Goal: Task Accomplishment & Management: Manage account settings

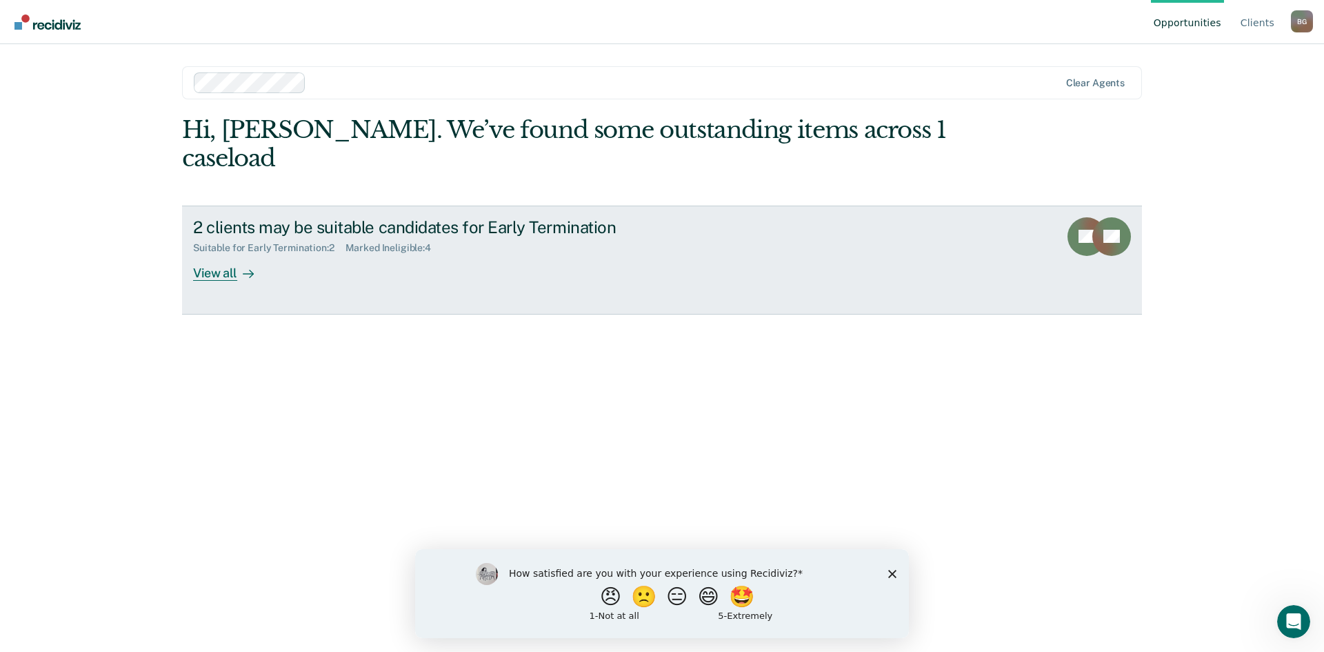
click at [304, 230] on div "2 clients may be suitable candidates for Early Termination Suitable for Early T…" at bounding box center [451, 248] width 517 height 63
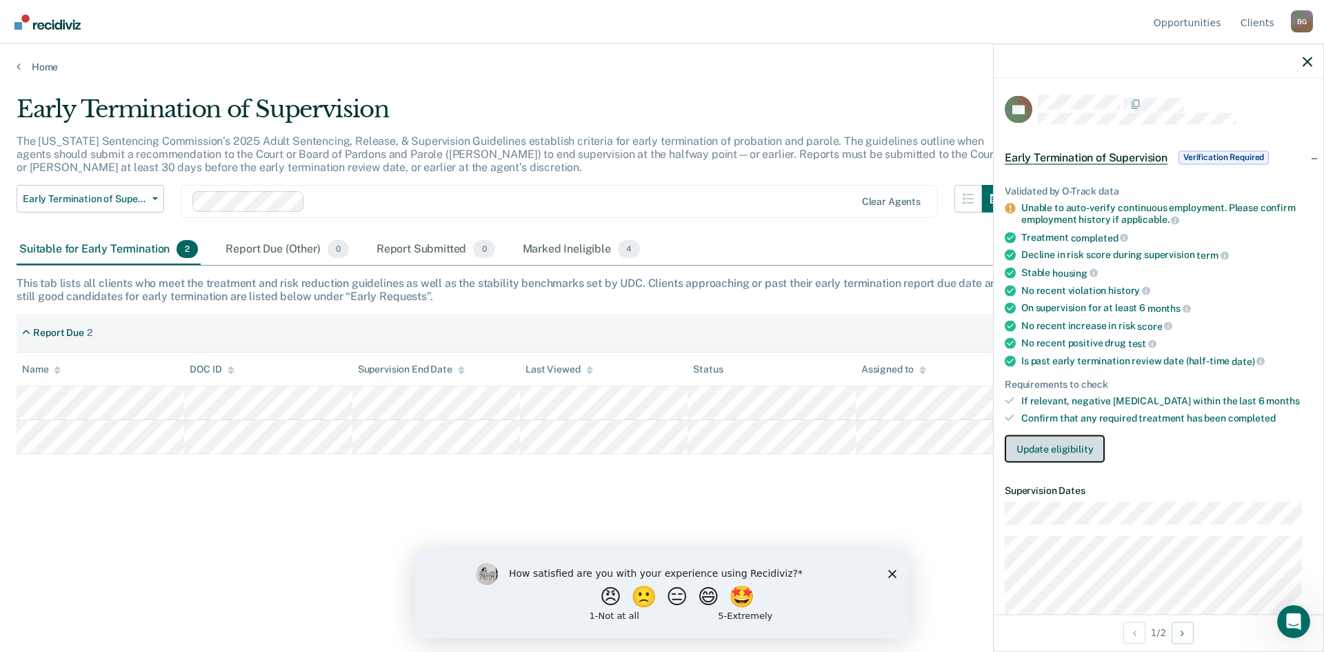
click at [1099, 450] on button "Update eligibility" at bounding box center [1055, 448] width 100 height 28
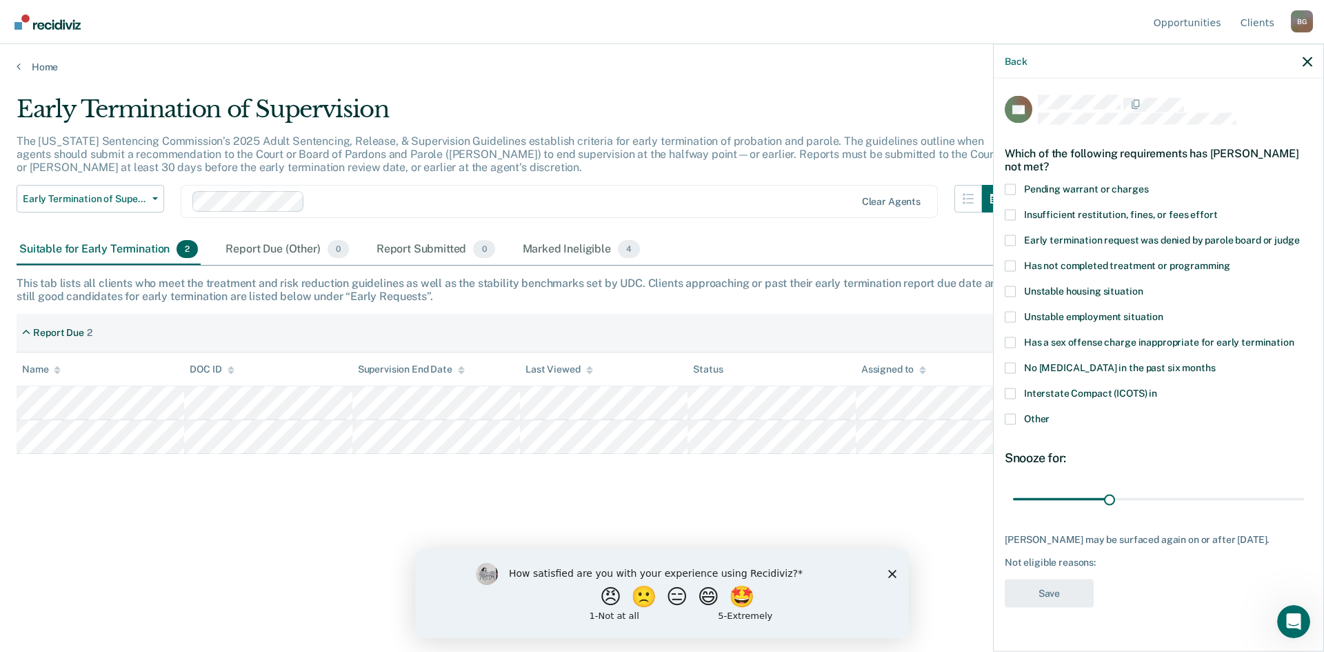
click at [1012, 239] on span at bounding box center [1010, 239] width 11 height 11
click at [1299, 234] on input "Early termination request was denied by parole board or judge" at bounding box center [1299, 234] width 0 height 0
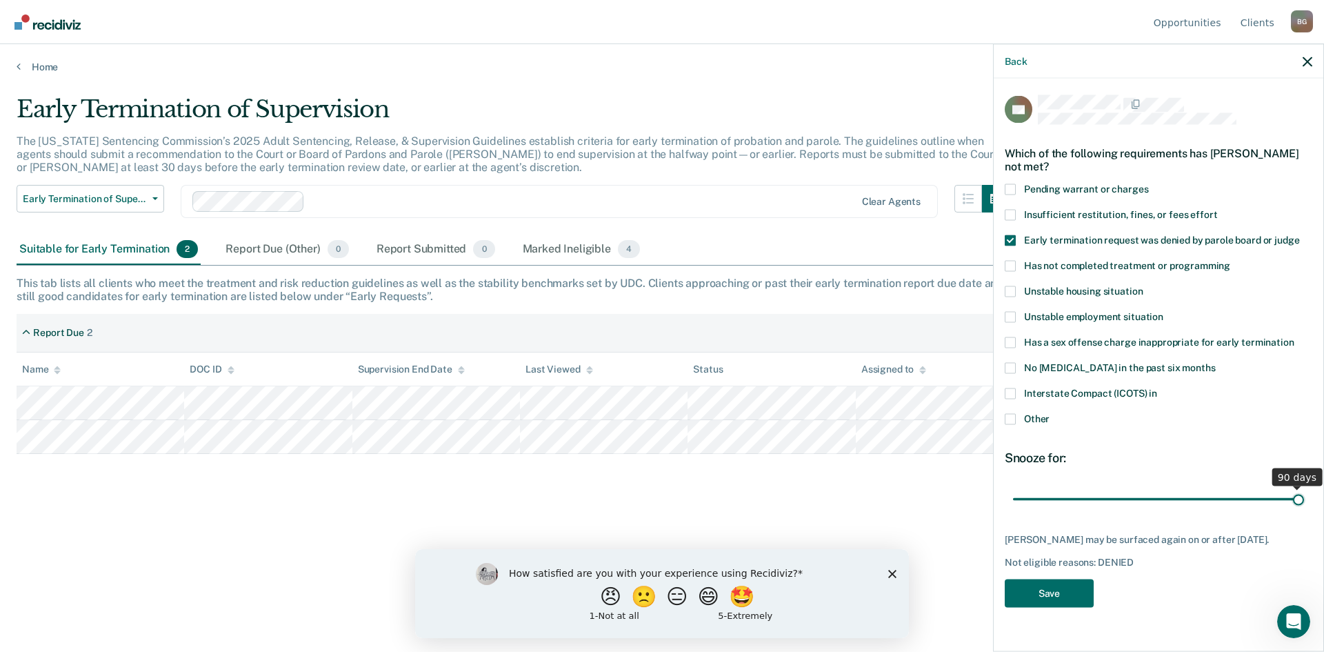
drag, startPoint x: 1109, startPoint y: 497, endPoint x: 1314, endPoint y: 492, distance: 204.9
type input "90"
click at [1304, 492] on input "range" at bounding box center [1158, 499] width 291 height 24
click at [1067, 590] on button "Save" at bounding box center [1049, 593] width 89 height 28
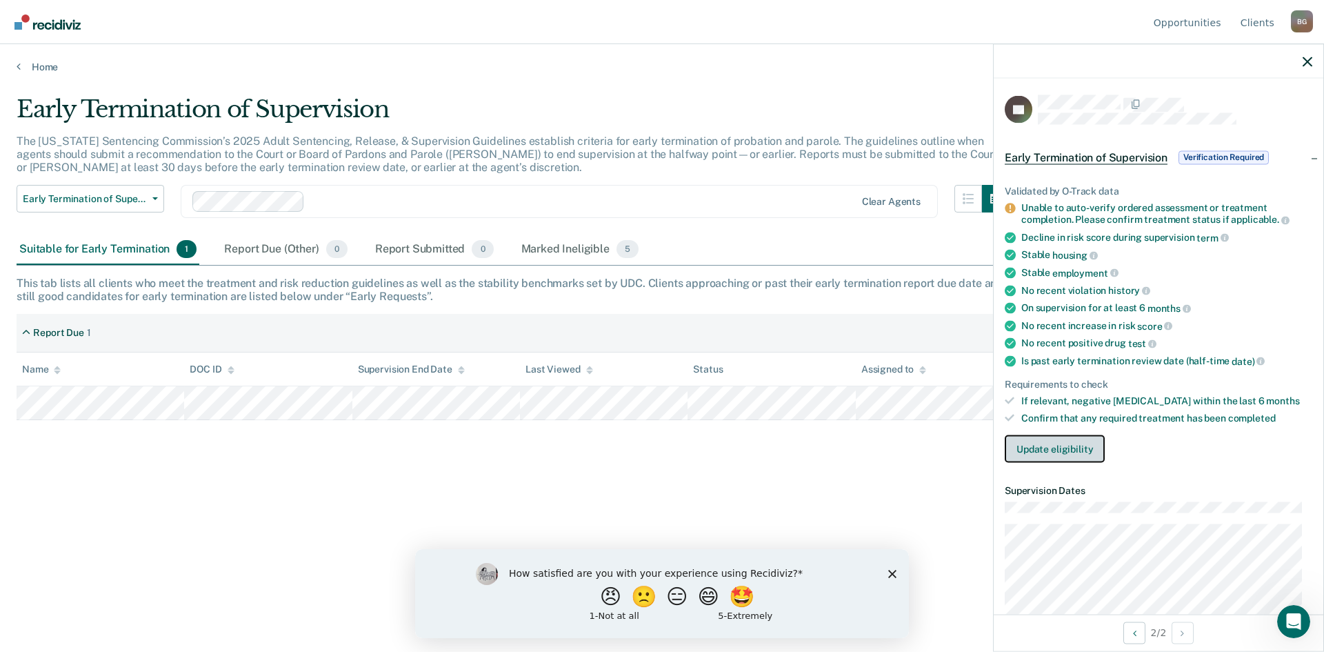
click at [1050, 445] on button "Update eligibility" at bounding box center [1055, 448] width 100 height 28
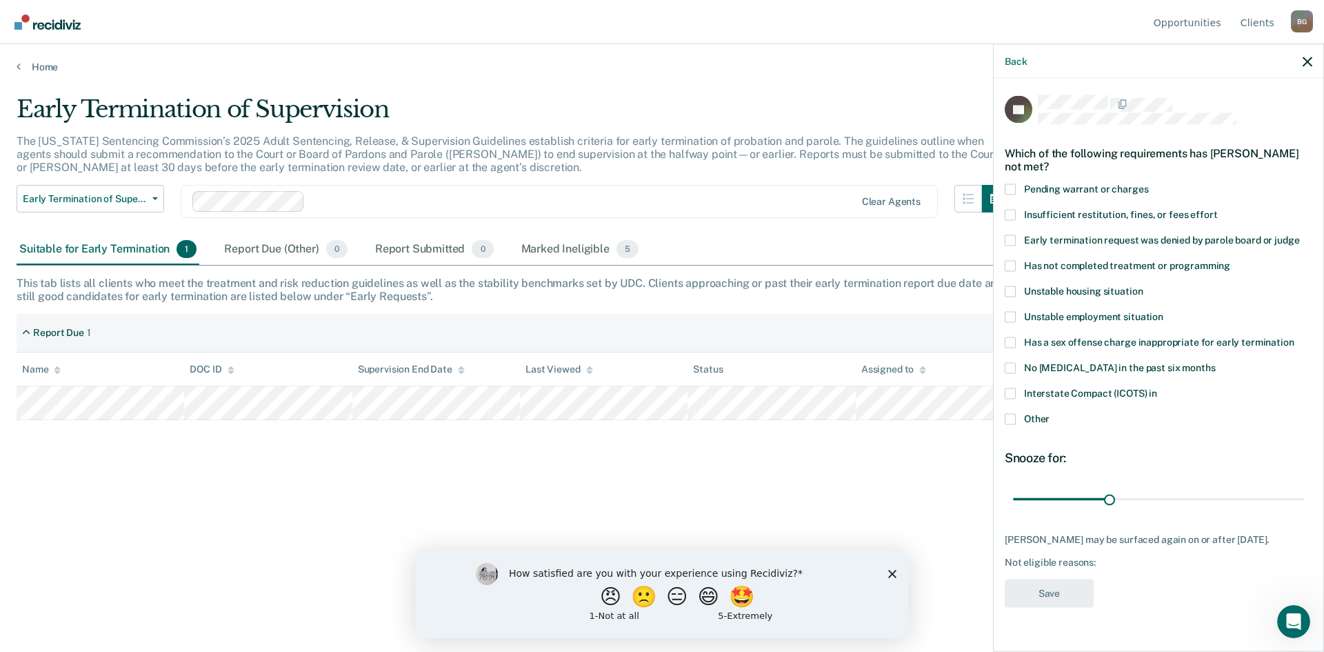
click at [1055, 263] on span "Has not completed treatment or programming" at bounding box center [1127, 264] width 206 height 11
click at [1230, 260] on input "Has not completed treatment or programming" at bounding box center [1230, 260] width 0 height 0
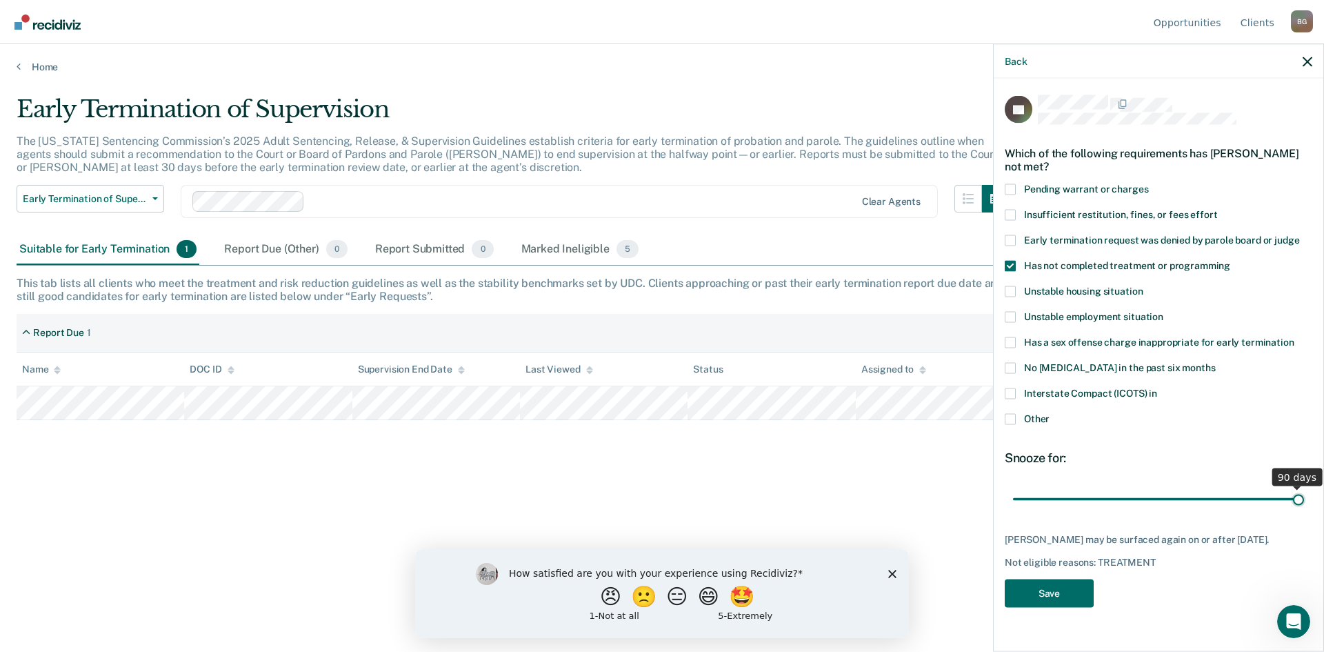
drag, startPoint x: 1110, startPoint y: 496, endPoint x: 1312, endPoint y: 494, distance: 202.1
type input "90"
click at [1304, 494] on input "range" at bounding box center [1158, 499] width 291 height 24
click at [1065, 589] on button "Save" at bounding box center [1049, 593] width 89 height 28
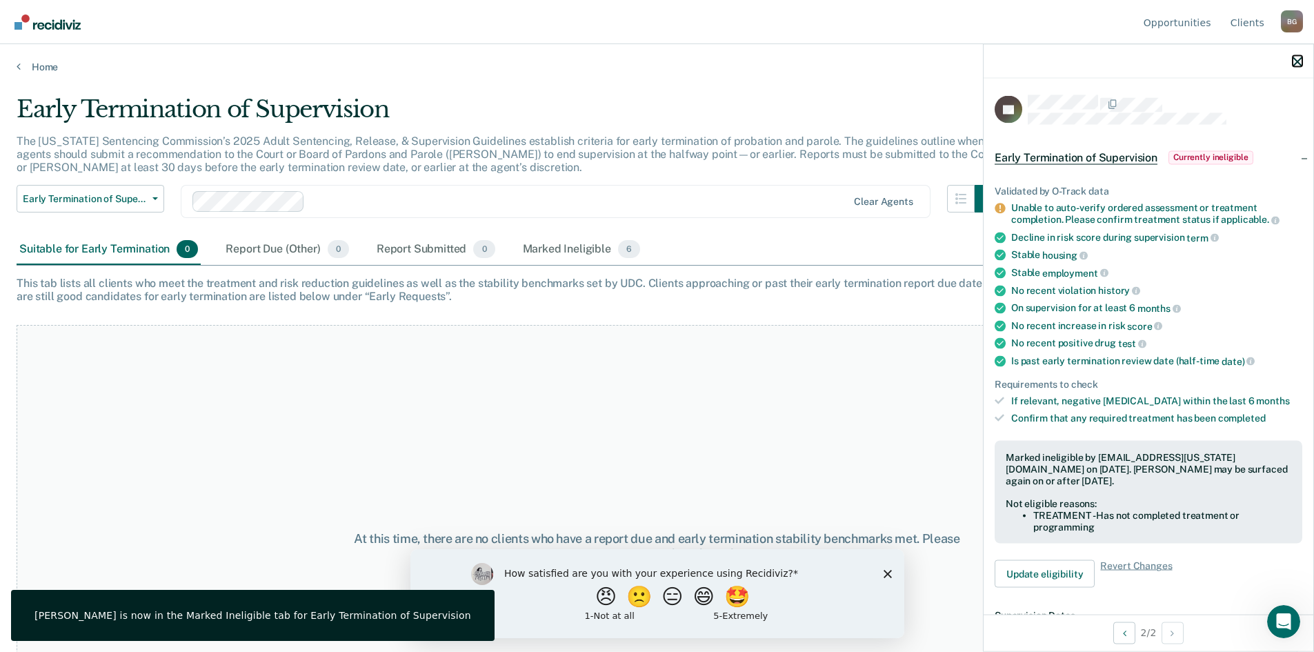
click at [1294, 63] on icon "button" at bounding box center [1297, 62] width 10 height 10
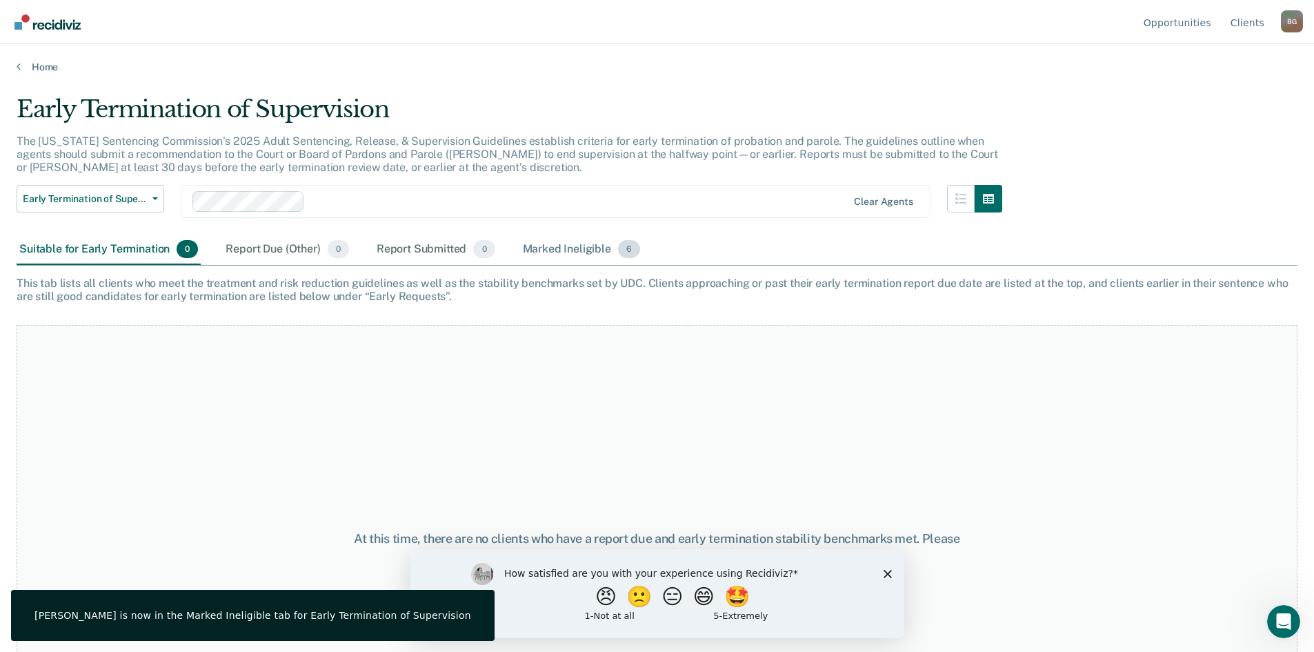
click at [601, 253] on div "Marked Ineligible 6" at bounding box center [581, 249] width 123 height 30
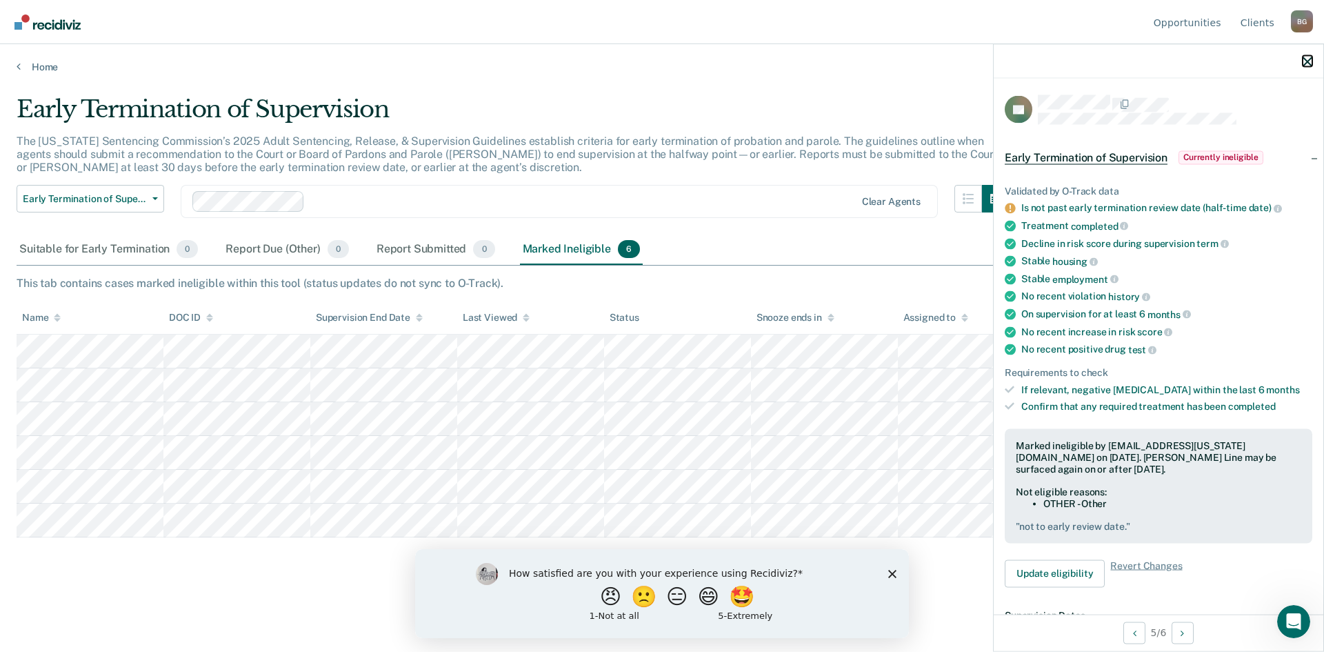
click at [1310, 60] on icon "button" at bounding box center [1308, 62] width 10 height 10
click at [1309, 59] on icon "button" at bounding box center [1308, 62] width 10 height 10
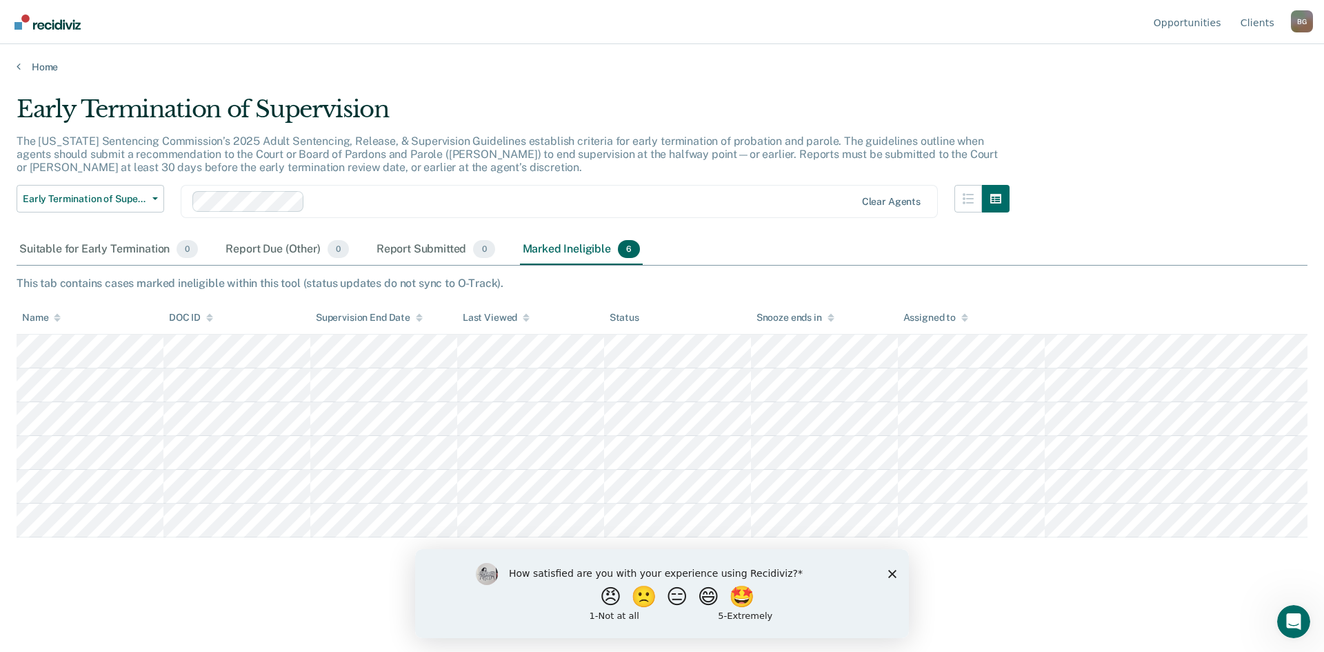
click at [1086, 200] on div "Early Termination of Supervision The Utah Sentencing Commission’s 2025 Adult Se…" at bounding box center [662, 321] width 1291 height 453
click at [887, 575] on div "How satisfied are you with your experience using Recidiviz? 😠 🙁 😑 😄 🤩 1 - Not a…" at bounding box center [662, 592] width 494 height 89
click at [889, 573] on icon "Close survey" at bounding box center [892, 573] width 8 height 8
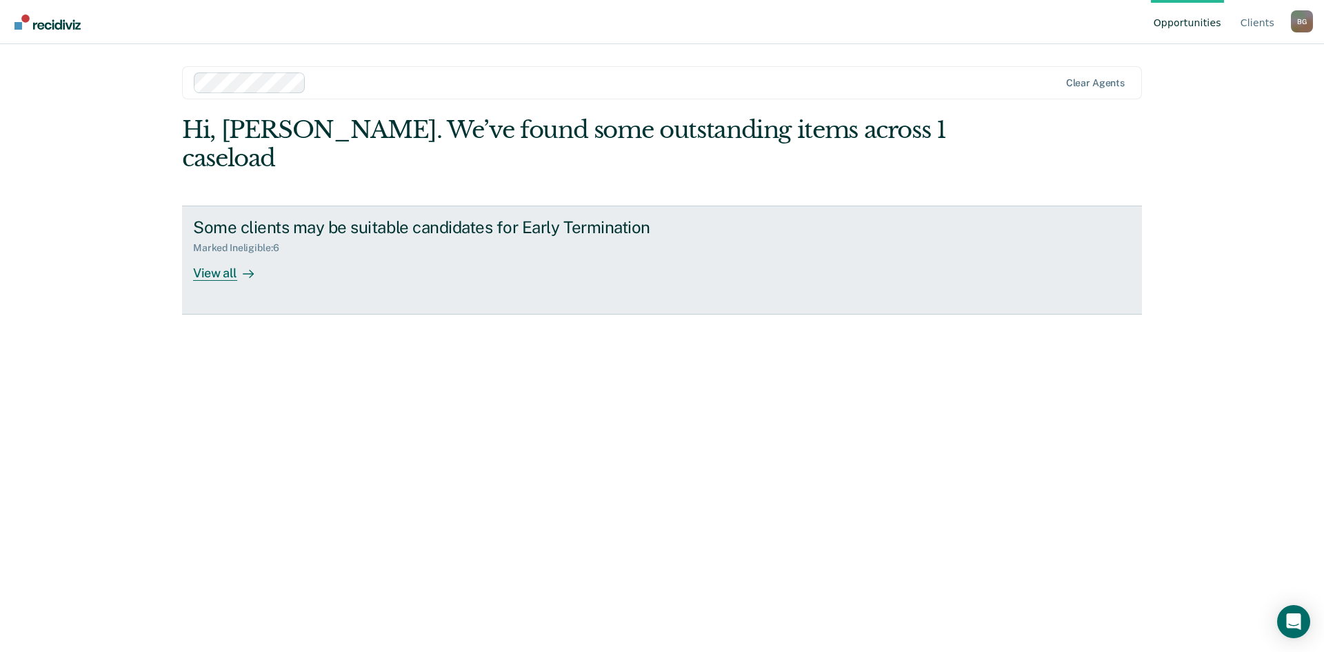
click at [223, 254] on div "View all" at bounding box center [231, 267] width 77 height 27
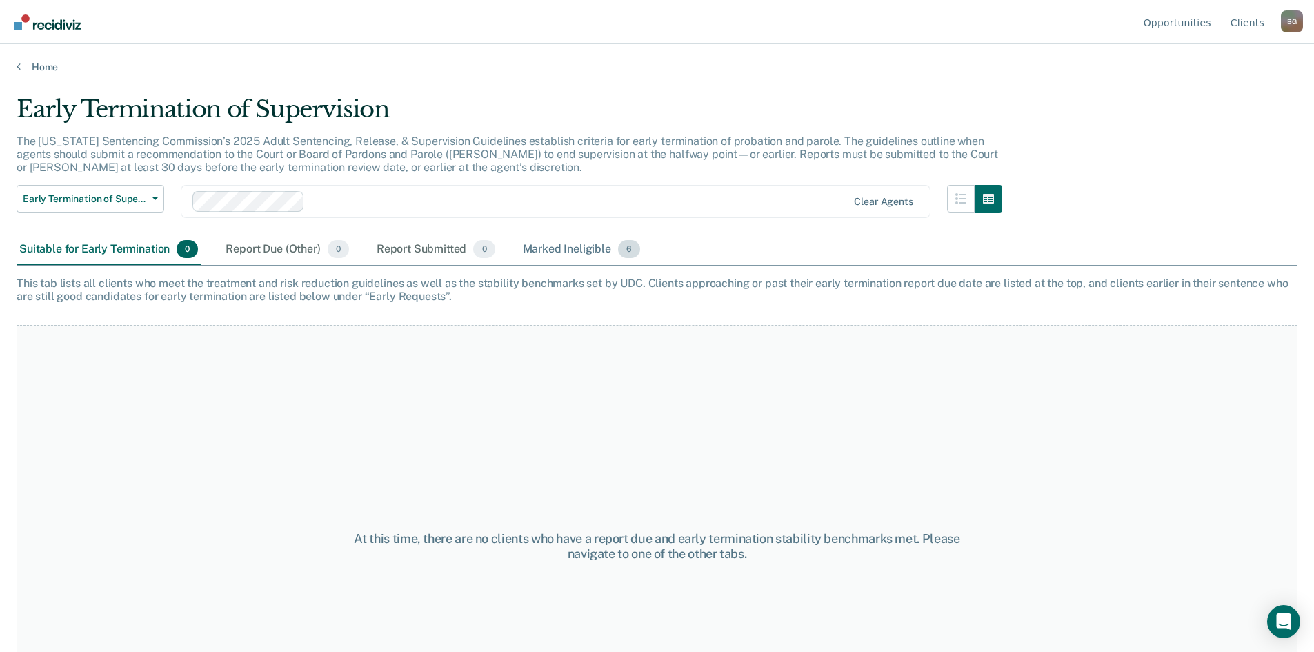
click at [571, 249] on div "Marked Ineligible 6" at bounding box center [581, 249] width 123 height 30
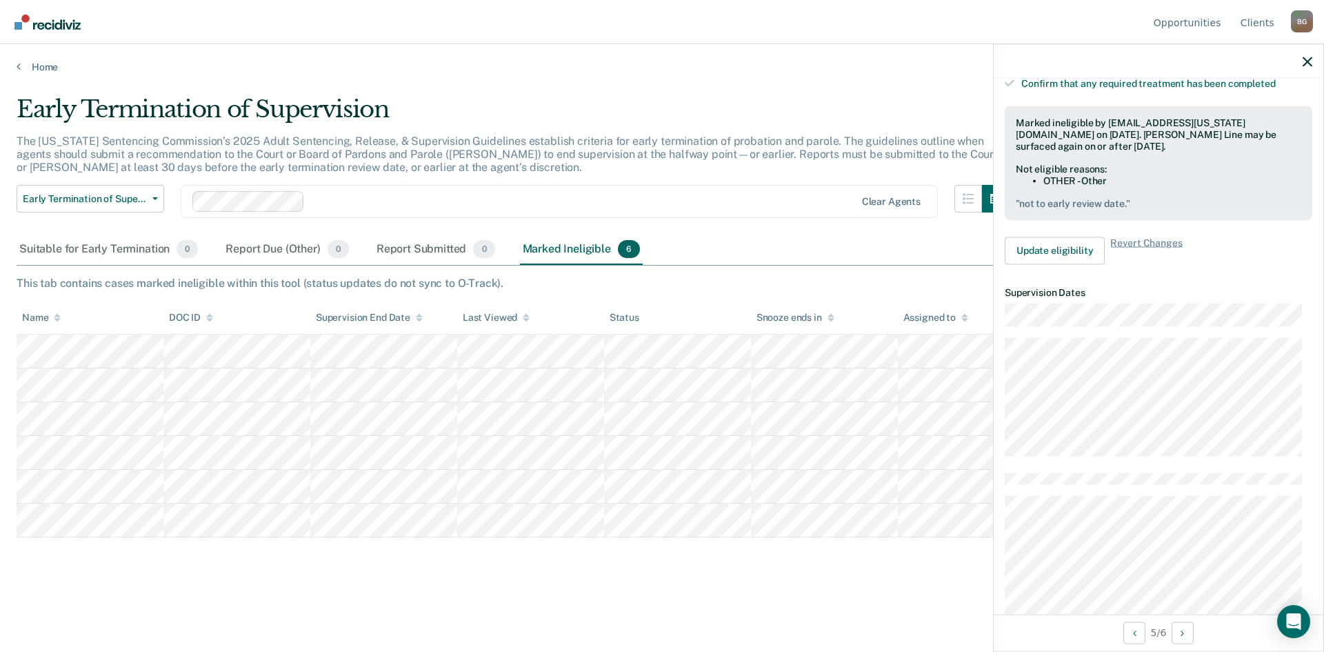
scroll to position [345, 0]
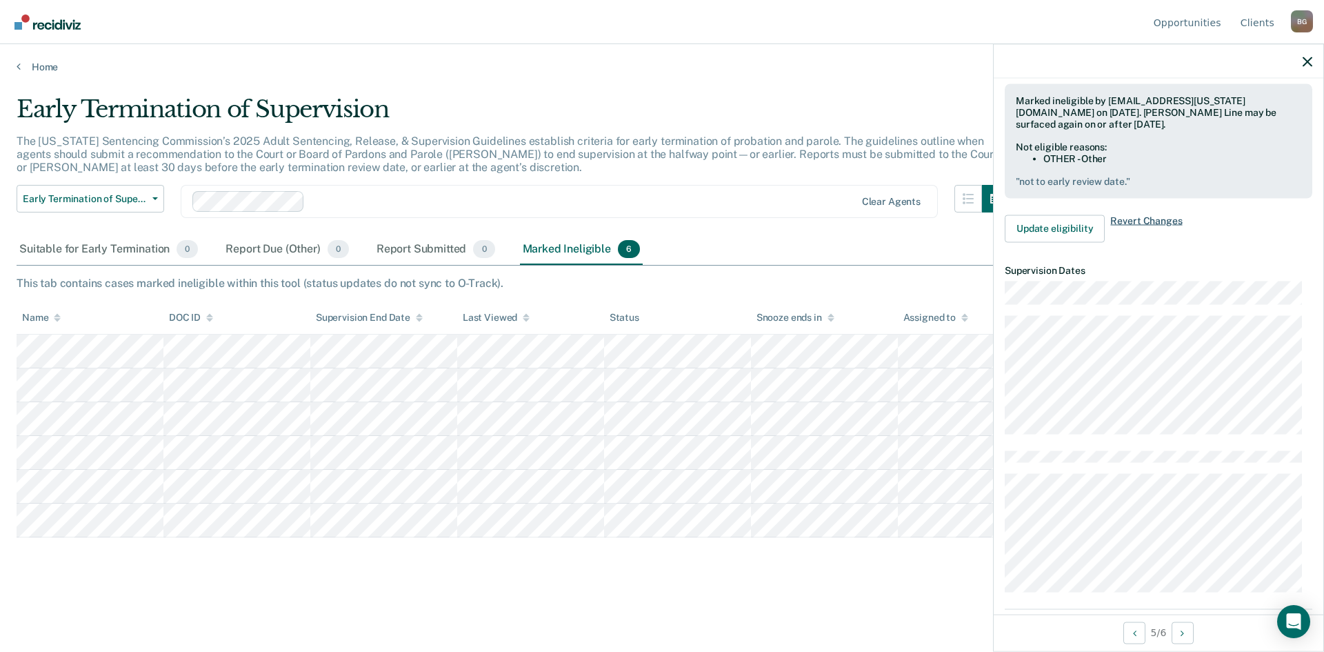
click at [1159, 214] on span "Revert Changes" at bounding box center [1146, 228] width 72 height 28
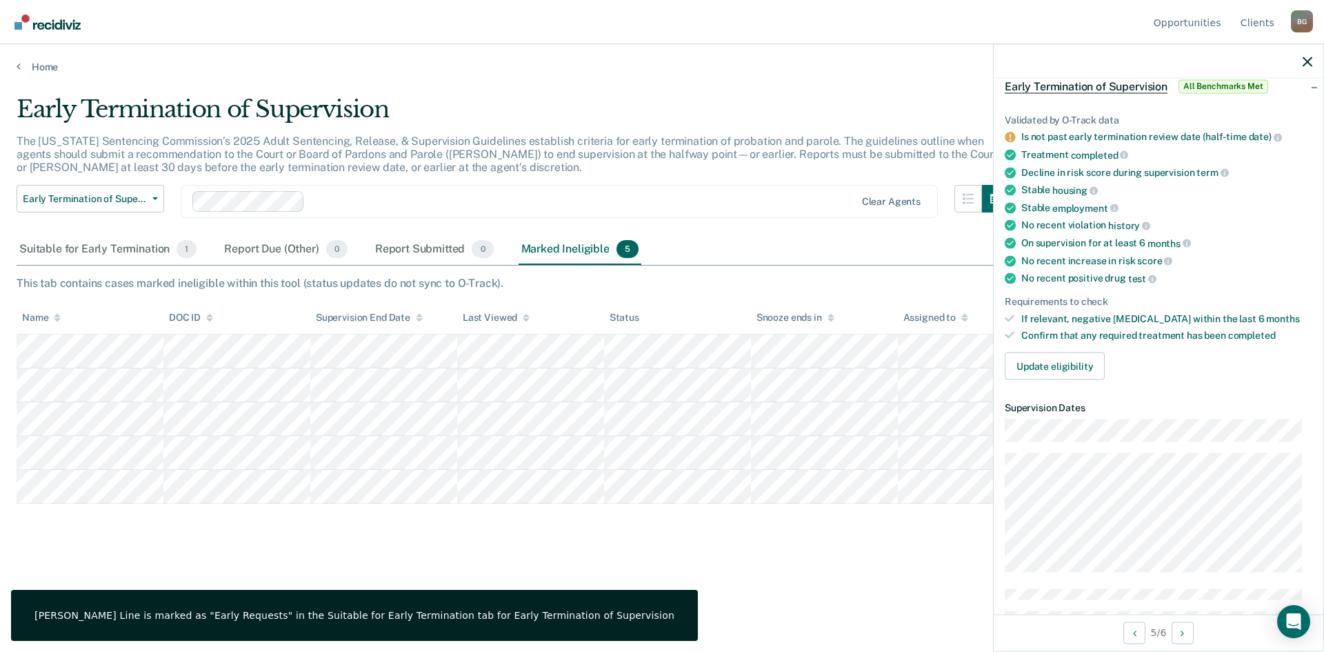
scroll to position [0, 0]
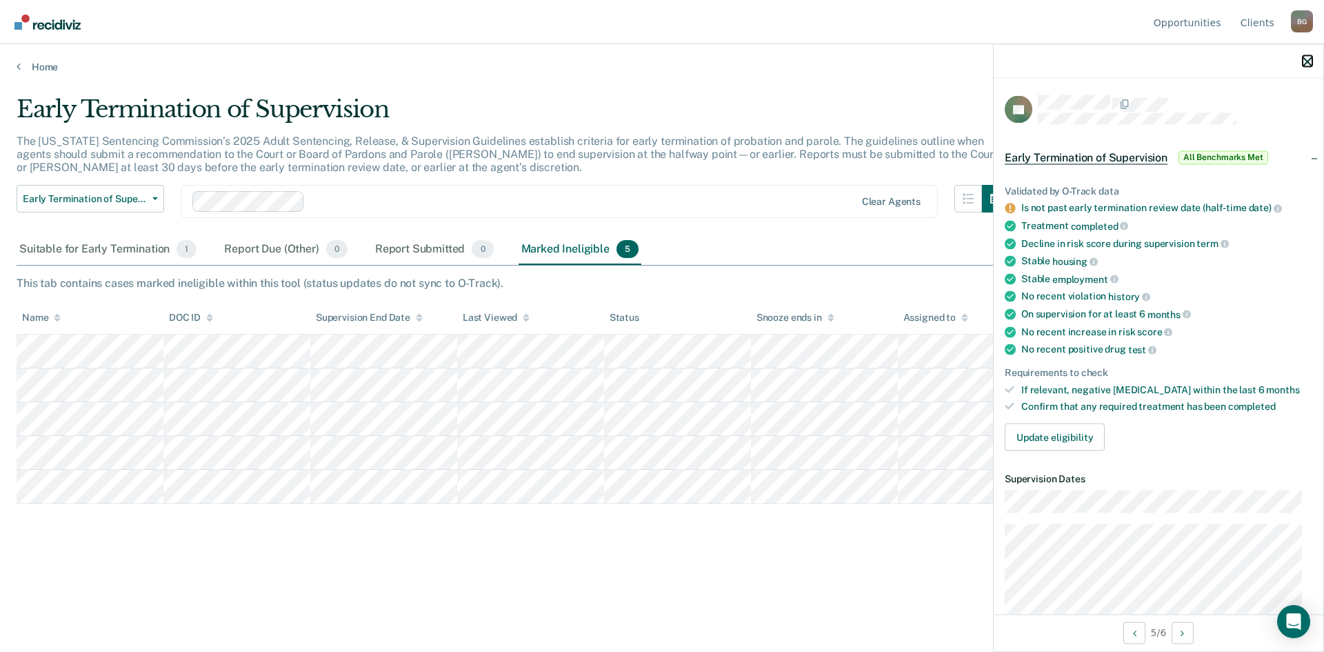
click at [1305, 58] on icon "button" at bounding box center [1308, 62] width 10 height 10
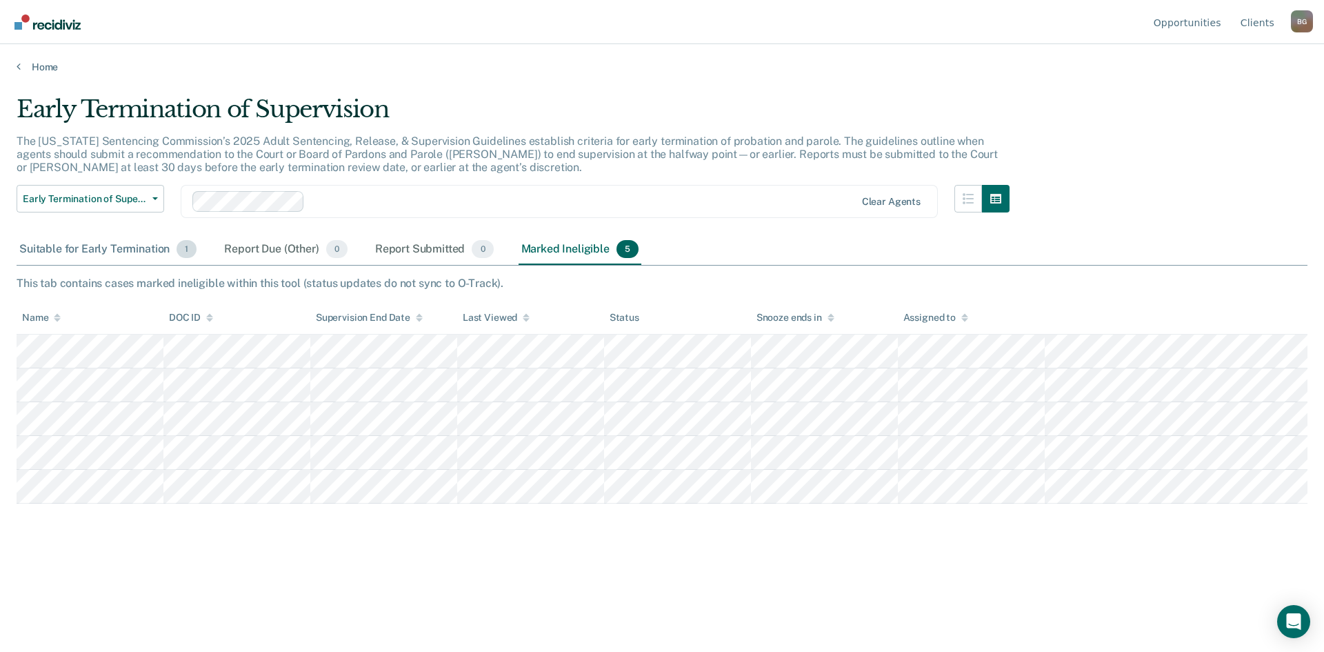
click at [146, 252] on div "Suitable for Early Termination 1" at bounding box center [108, 249] width 183 height 30
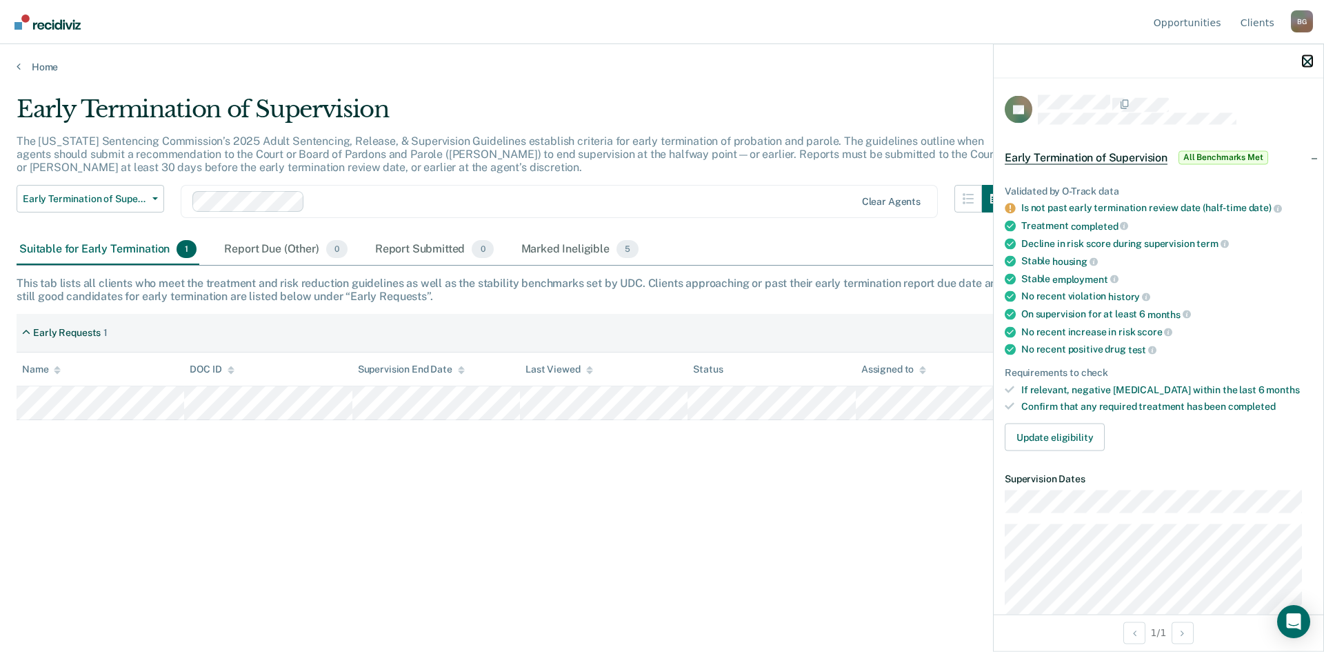
click at [1305, 60] on icon "button" at bounding box center [1308, 62] width 10 height 10
